Goal: Task Accomplishment & Management: Use online tool/utility

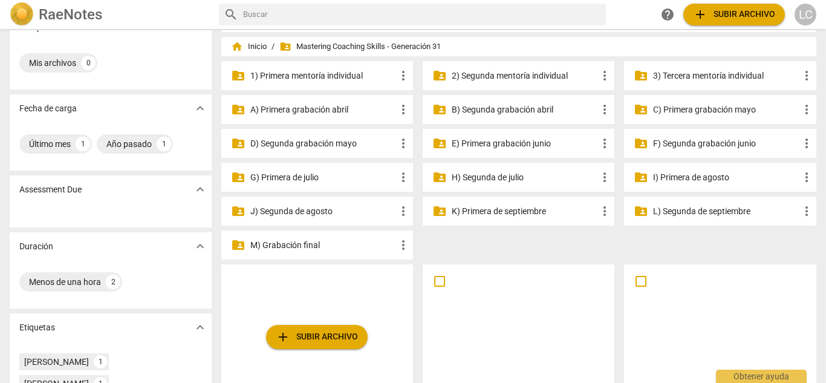
scroll to position [24, 0]
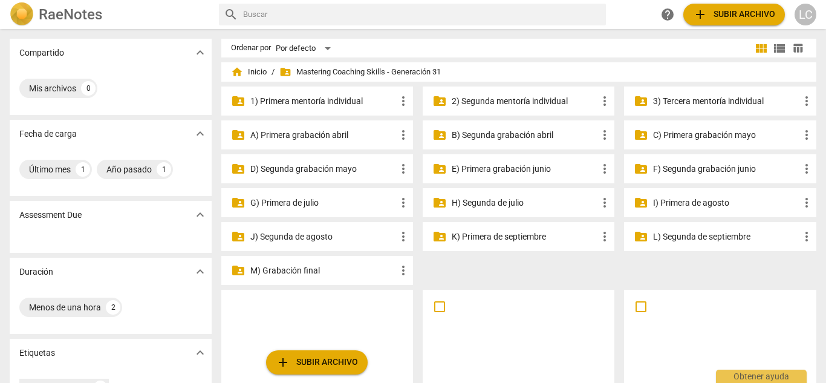
click at [692, 171] on p "F) Segunda grabación junio" at bounding box center [726, 169] width 146 height 13
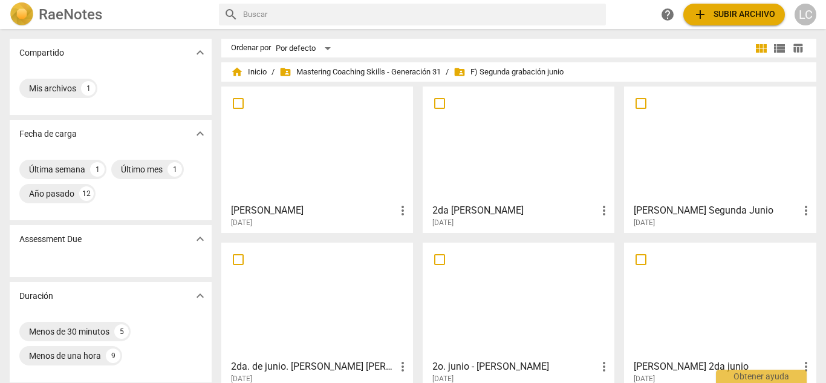
click at [313, 159] on div at bounding box center [317, 144] width 183 height 107
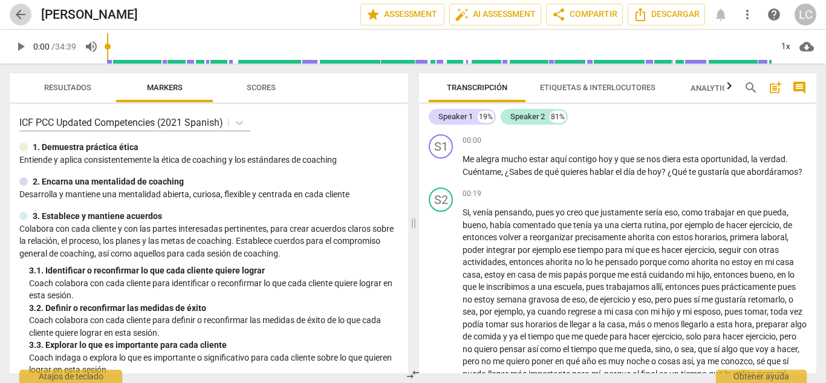
click at [22, 16] on span "arrow_back" at bounding box center [20, 14] width 15 height 15
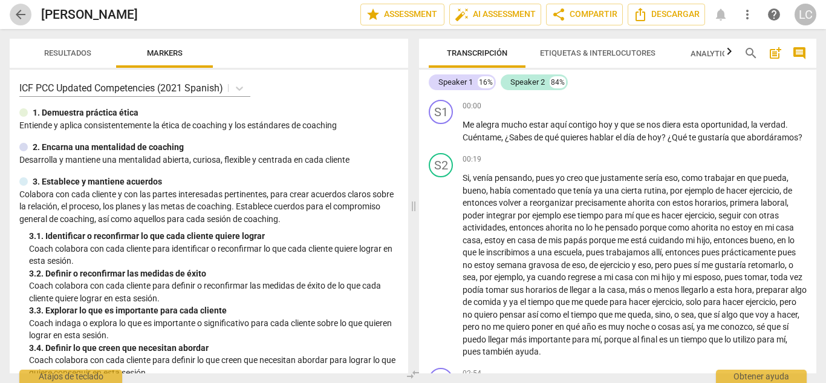
click at [17, 9] on span "arrow_back" at bounding box center [20, 14] width 15 height 15
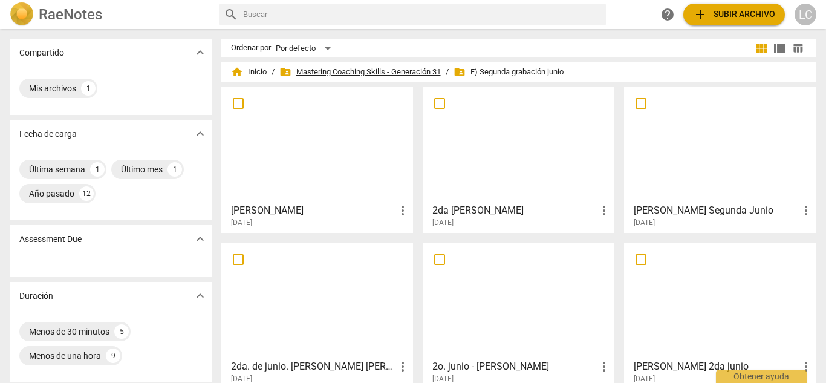
click at [399, 73] on span "folder_shared Mastering Coaching Skills - Generación 31" at bounding box center [359, 72] width 161 height 12
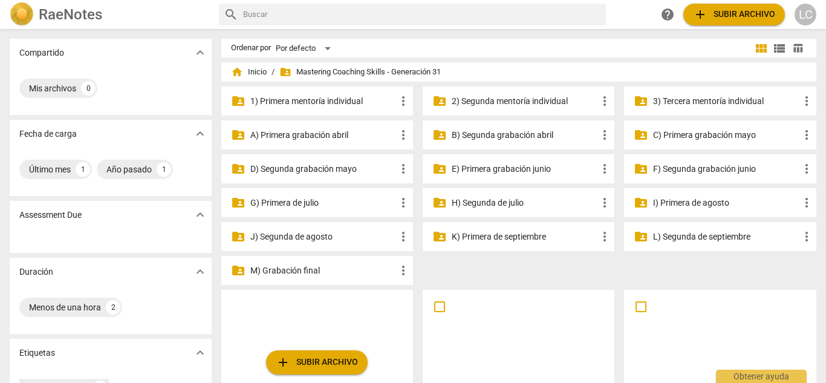
click at [282, 203] on p "G) Primera de julio" at bounding box center [323, 203] width 146 height 13
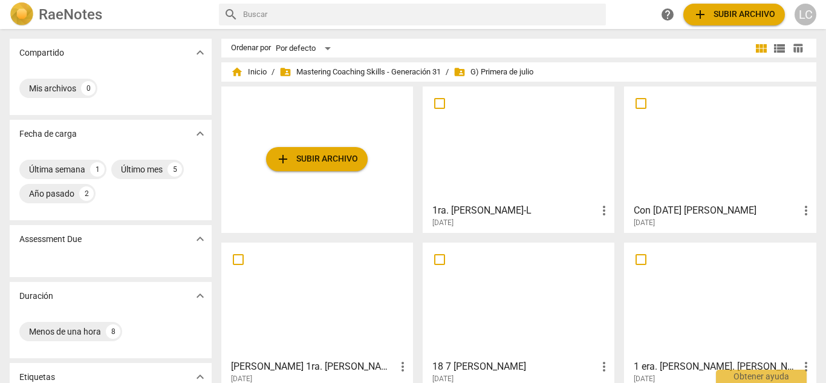
click at [300, 17] on input "text" at bounding box center [422, 14] width 359 height 19
type input "junio"
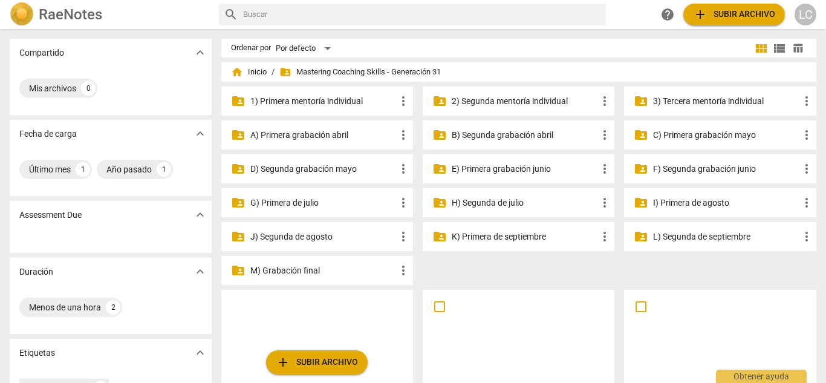
click at [702, 165] on p "F) Segunda grabación junio" at bounding box center [726, 169] width 146 height 13
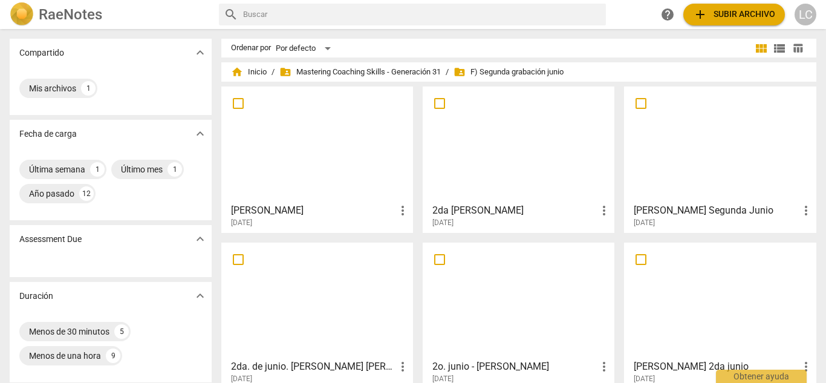
click at [312, 156] on div at bounding box center [317, 144] width 183 height 107
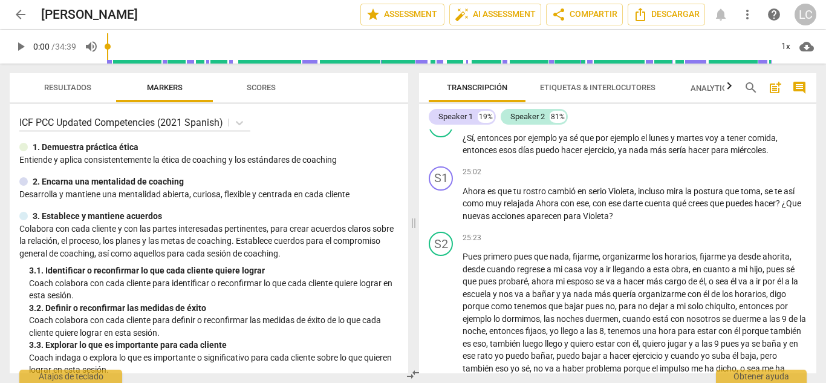
scroll to position [2604, 0]
click at [22, 15] on span "arrow_back" at bounding box center [20, 14] width 15 height 15
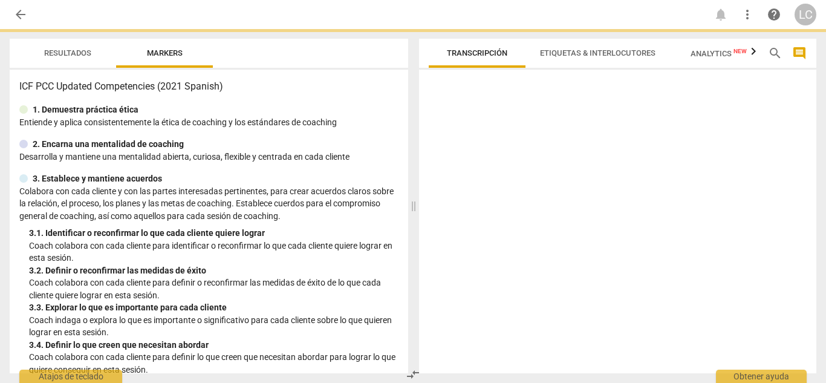
click at [19, 12] on span "arrow_back" at bounding box center [20, 14] width 15 height 15
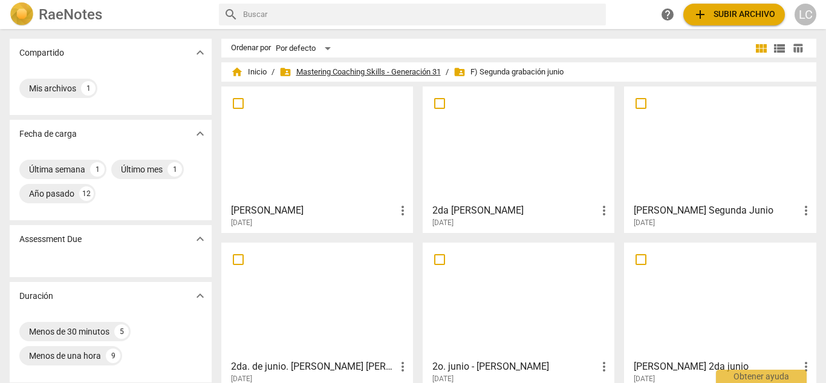
click at [411, 68] on span "folder_shared Mastering Coaching Skills - Generación 31" at bounding box center [359, 72] width 161 height 12
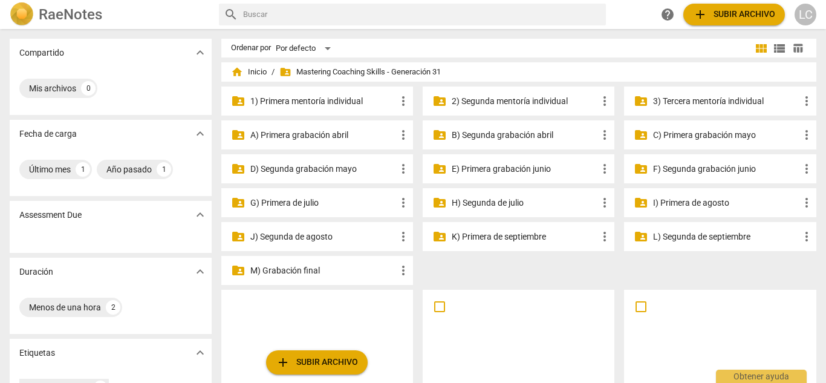
click at [285, 201] on p "G) Primera de julio" at bounding box center [323, 203] width 146 height 13
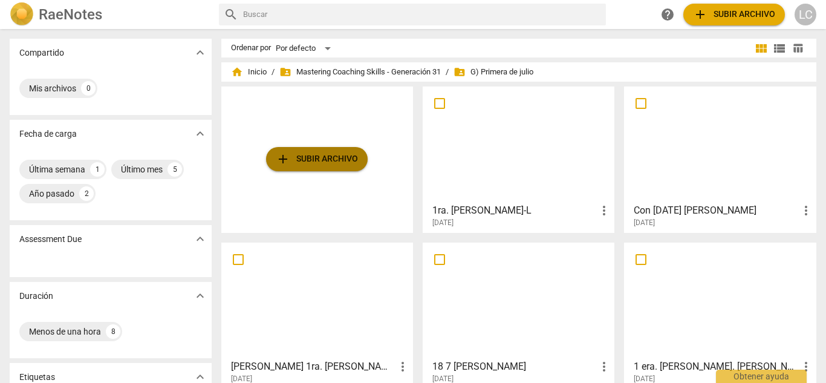
click at [343, 160] on span "add Subir archivo" at bounding box center [317, 159] width 82 height 15
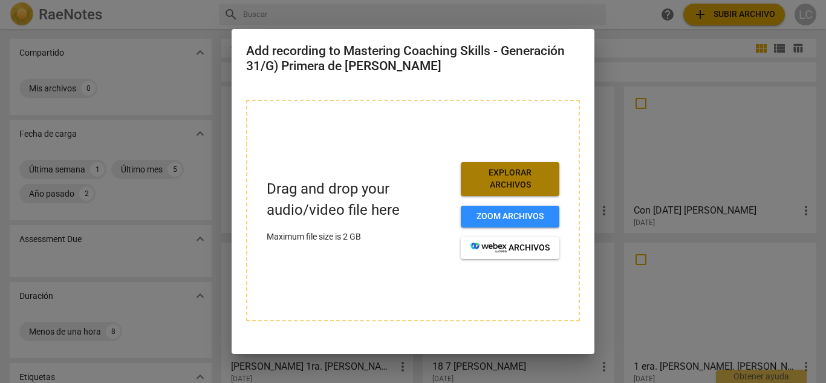
click at [489, 179] on span "Explorar archivos" at bounding box center [510, 179] width 79 height 24
click at [515, 178] on span "Explorar archivos" at bounding box center [510, 179] width 79 height 24
click at [521, 170] on span "Explorar archivos" at bounding box center [510, 179] width 79 height 24
click at [497, 183] on span "Explorar archivos" at bounding box center [510, 179] width 79 height 24
click at [701, 64] on div at bounding box center [413, 191] width 826 height 383
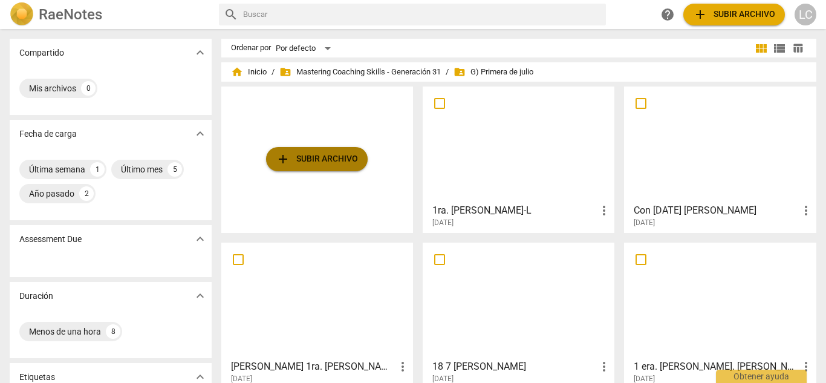
click at [305, 161] on span "add Subir archivo" at bounding box center [317, 159] width 82 height 15
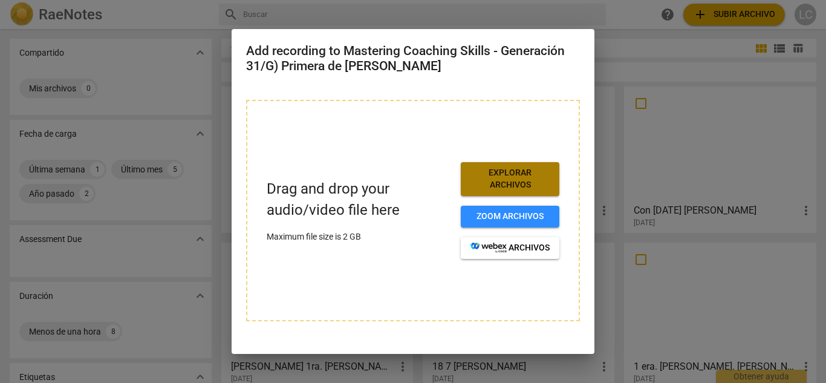
click at [529, 179] on span "Explorar archivos" at bounding box center [510, 179] width 79 height 24
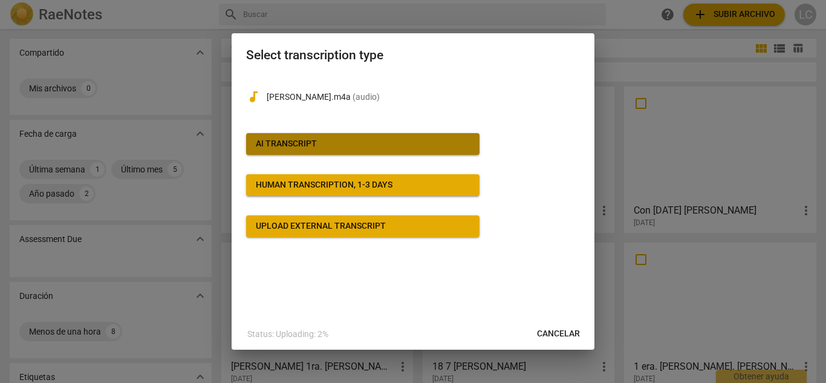
click at [373, 143] on span "AI Transcript" at bounding box center [363, 144] width 214 height 12
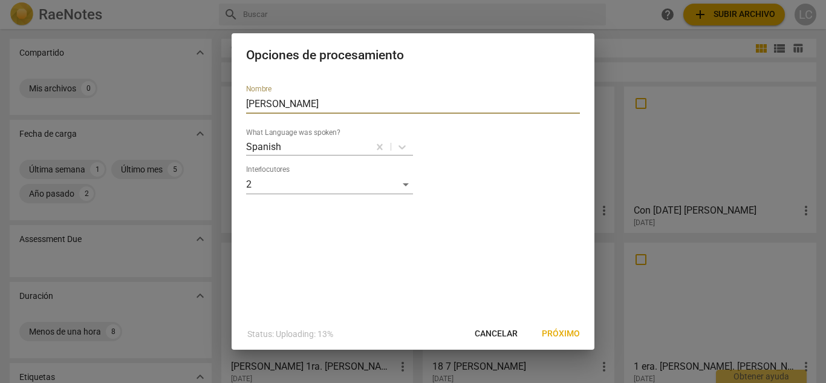
click at [316, 109] on input "[PERSON_NAME]" at bounding box center [413, 103] width 334 height 19
type input "I"
type input "[PERSON_NAME]"
click at [575, 334] on span "Próximo" at bounding box center [561, 334] width 38 height 12
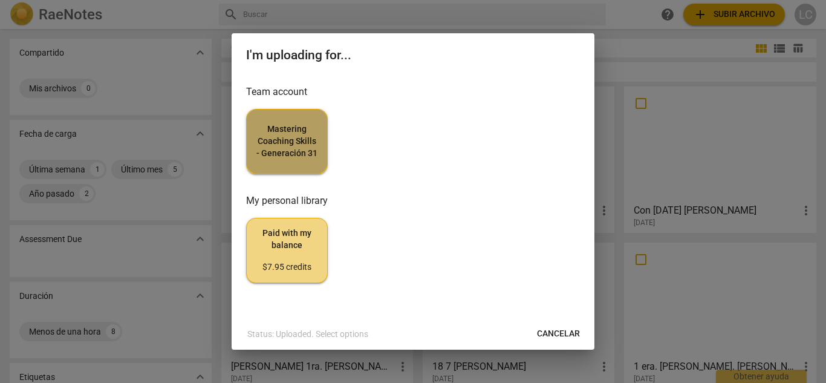
click at [281, 151] on span "Mastering Coaching Skills - Generación 31" at bounding box center [286, 141] width 61 height 36
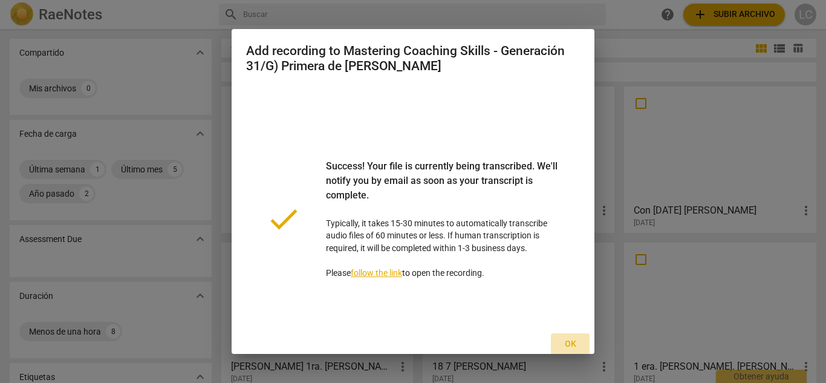
click at [569, 346] on span "Ok" at bounding box center [570, 344] width 19 height 12
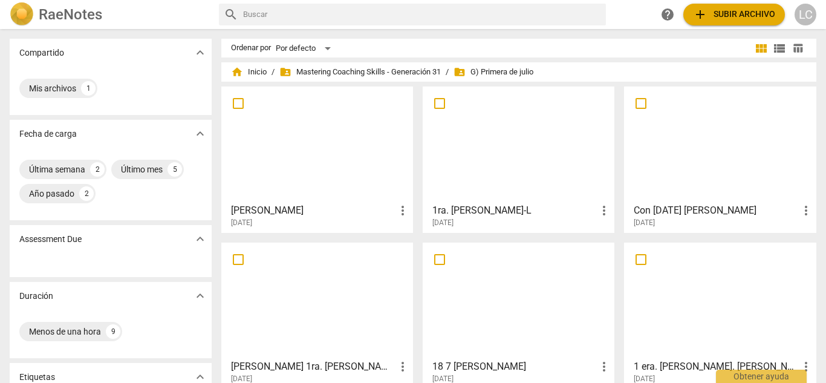
click at [308, 168] on div at bounding box center [317, 144] width 183 height 107
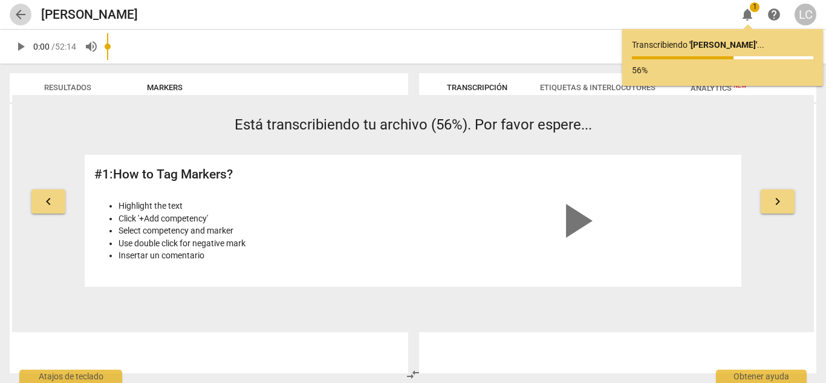
click at [21, 12] on span "arrow_back" at bounding box center [20, 14] width 15 height 15
